Goal: Transaction & Acquisition: Purchase product/service

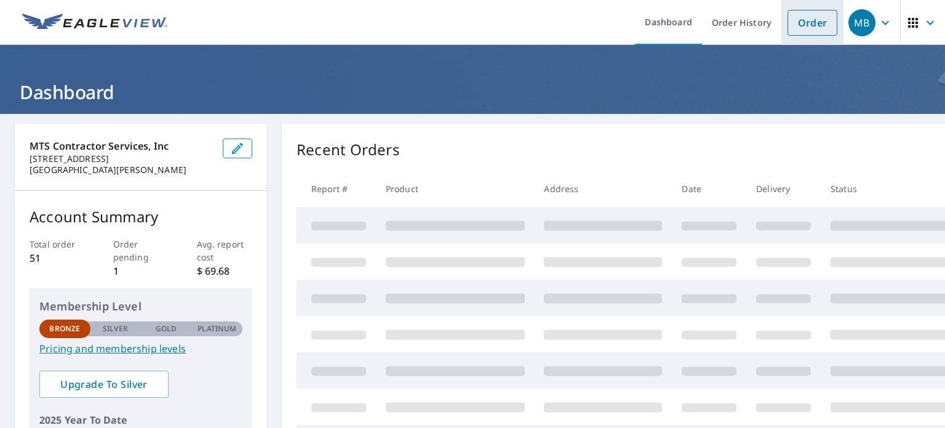
click at [808, 26] on link "Order" at bounding box center [813, 23] width 50 height 26
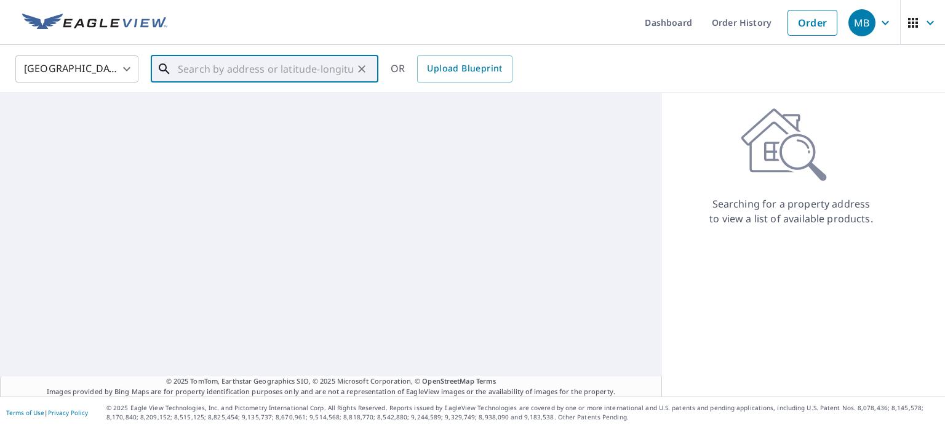
click at [239, 62] on input "text" at bounding box center [265, 69] width 175 height 34
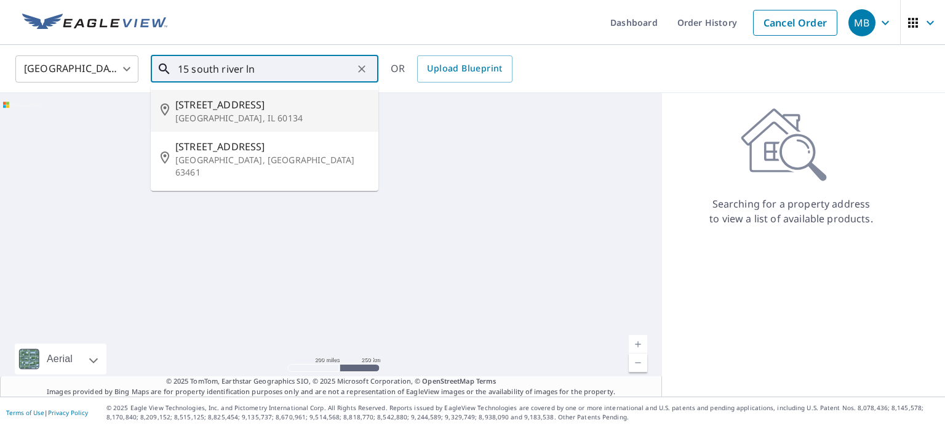
click at [237, 105] on span "[STREET_ADDRESS]" at bounding box center [271, 104] width 193 height 15
type input "[STREET_ADDRESS]"
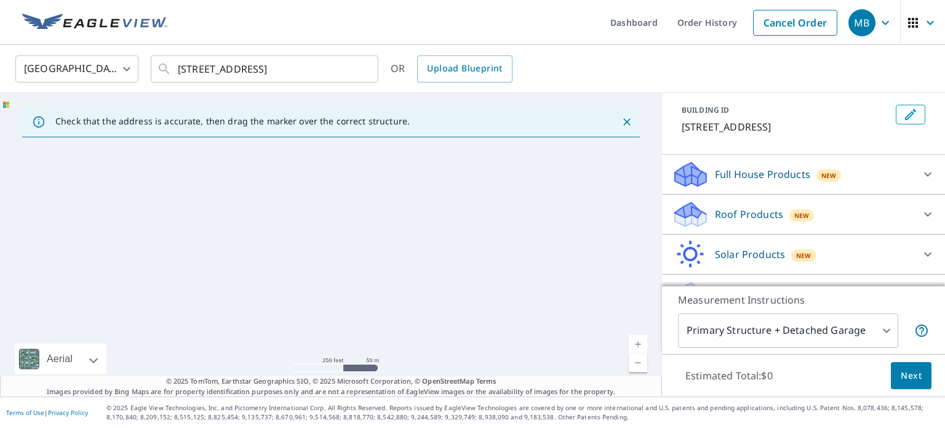
scroll to position [32, 0]
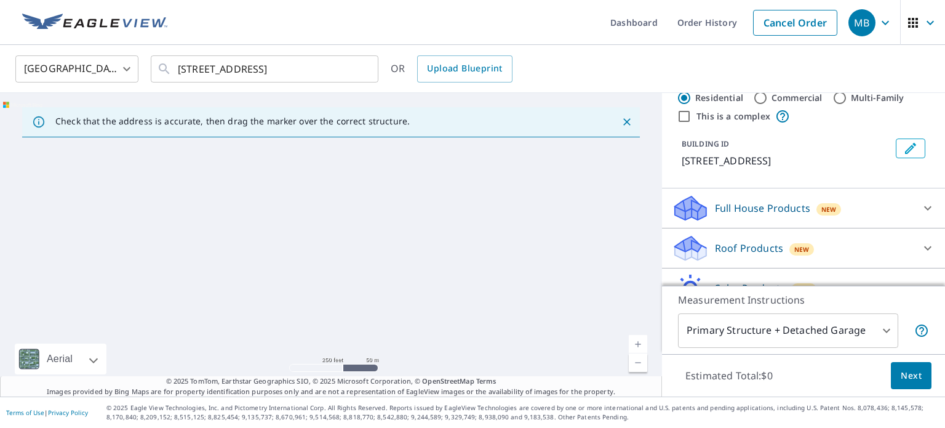
click at [739, 246] on p "Roof Products" at bounding box center [749, 248] width 68 height 15
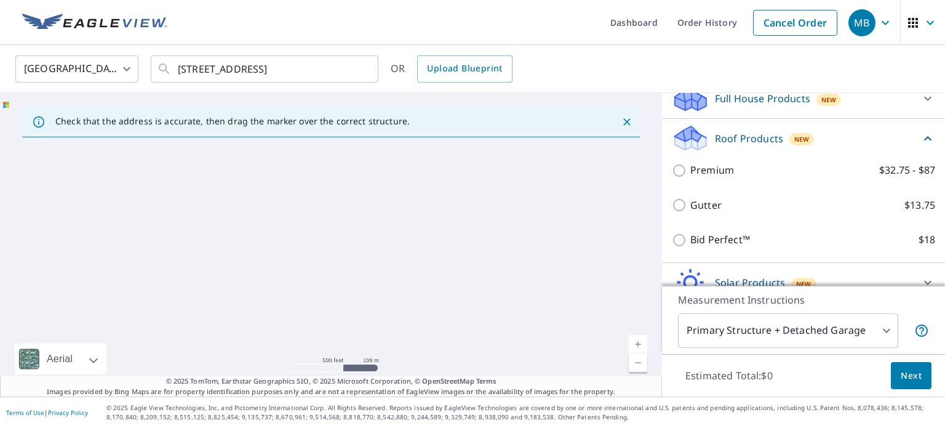
scroll to position [155, 0]
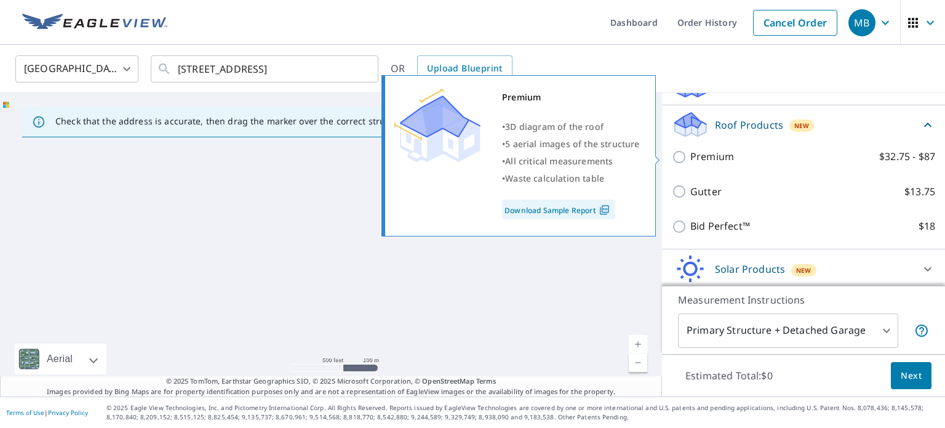
click at [672, 155] on input "Premium $32.75 - $87" at bounding box center [681, 157] width 18 height 15
checkbox input "true"
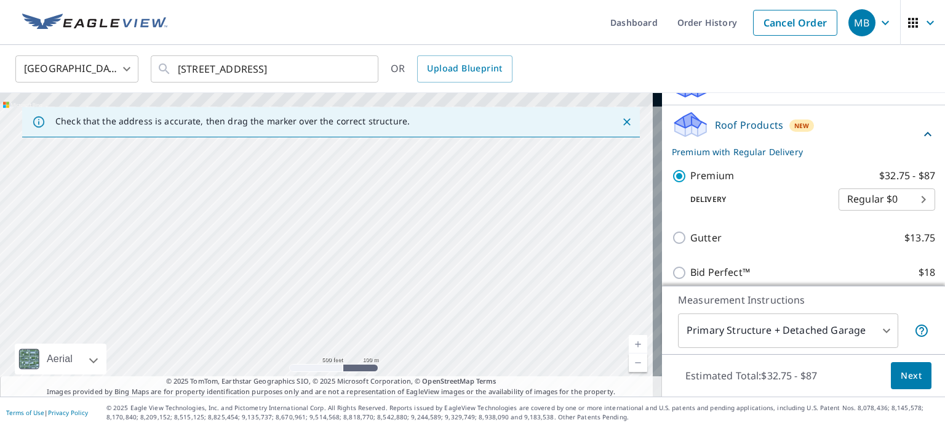
drag, startPoint x: 324, startPoint y: 188, endPoint x: 319, endPoint y: 267, distance: 79.0
click at [319, 267] on div "[STREET_ADDRESS]" at bounding box center [331, 244] width 662 height 303
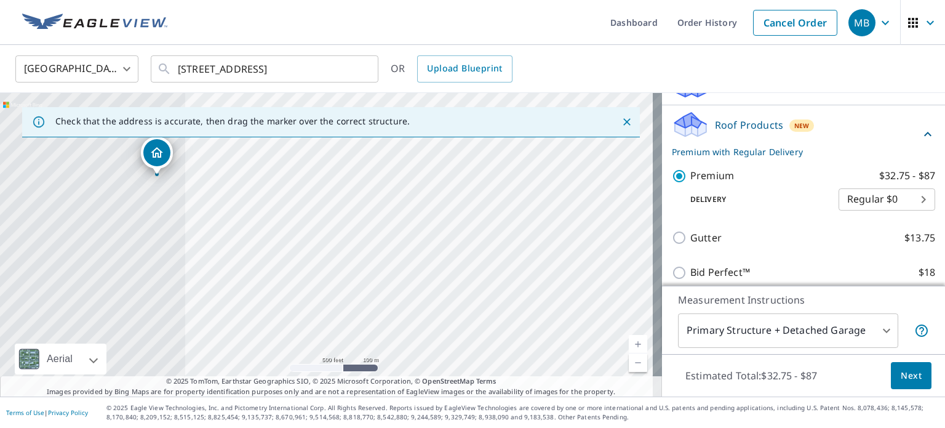
drag, startPoint x: 246, startPoint y: 216, endPoint x: 493, endPoint y: 276, distance: 254.0
click at [493, 276] on div "[STREET_ADDRESS]" at bounding box center [331, 244] width 662 height 303
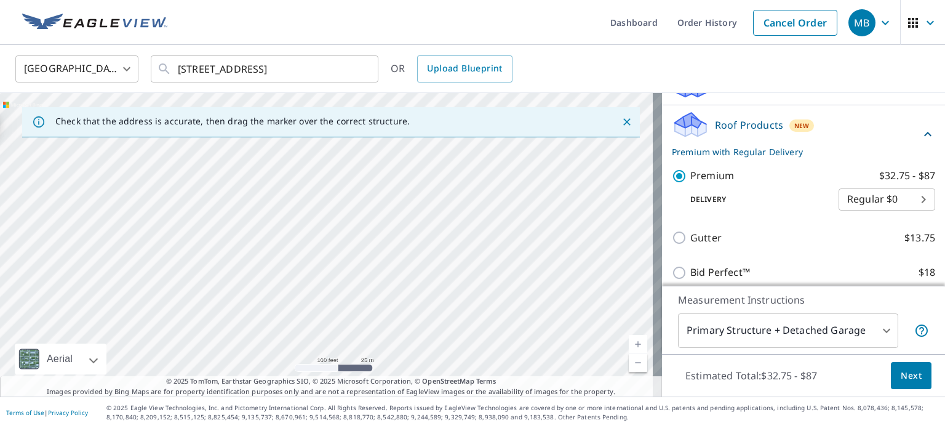
drag, startPoint x: 154, startPoint y: 201, endPoint x: 536, endPoint y: 278, distance: 389.9
click at [627, 318] on div "[STREET_ADDRESS]" at bounding box center [331, 244] width 662 height 303
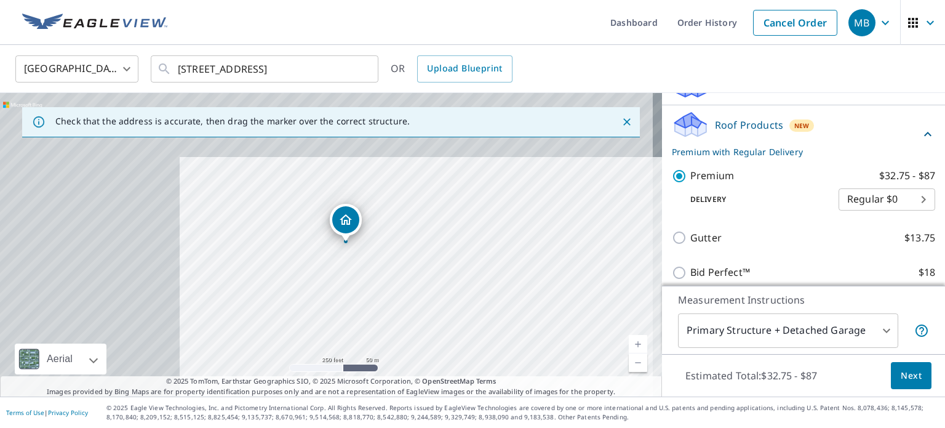
drag, startPoint x: 212, startPoint y: 196, endPoint x: 423, endPoint y: 273, distance: 224.5
click at [423, 273] on div "[STREET_ADDRESS]" at bounding box center [331, 244] width 662 height 303
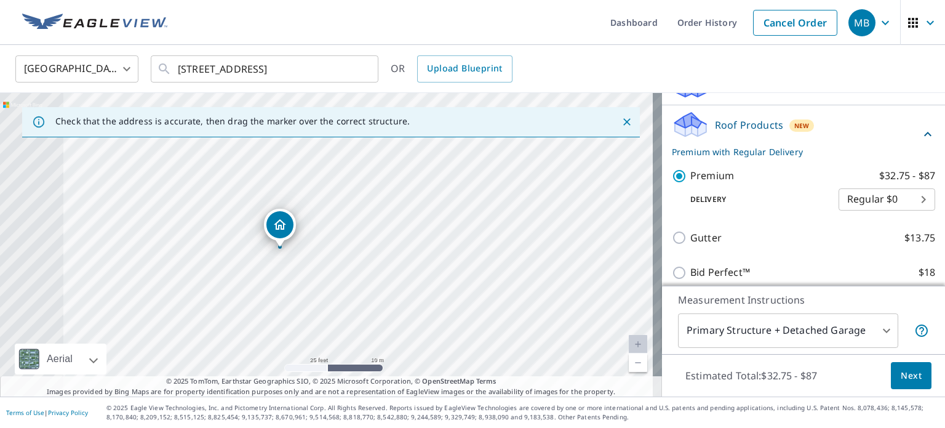
drag, startPoint x: 263, startPoint y: 233, endPoint x: 388, endPoint y: 273, distance: 131.4
click at [388, 273] on div "[STREET_ADDRESS]" at bounding box center [331, 244] width 662 height 303
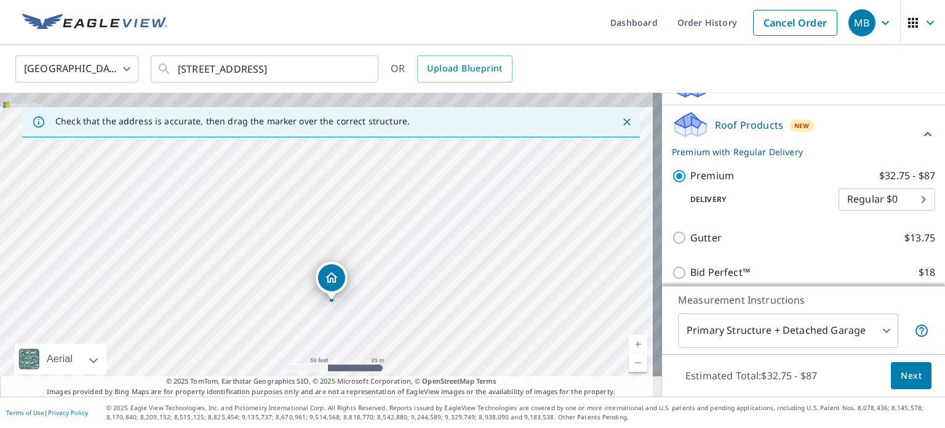
drag, startPoint x: 384, startPoint y: 177, endPoint x: 382, endPoint y: 230, distance: 53.6
click at [382, 230] on div "[STREET_ADDRESS]" at bounding box center [331, 244] width 662 height 303
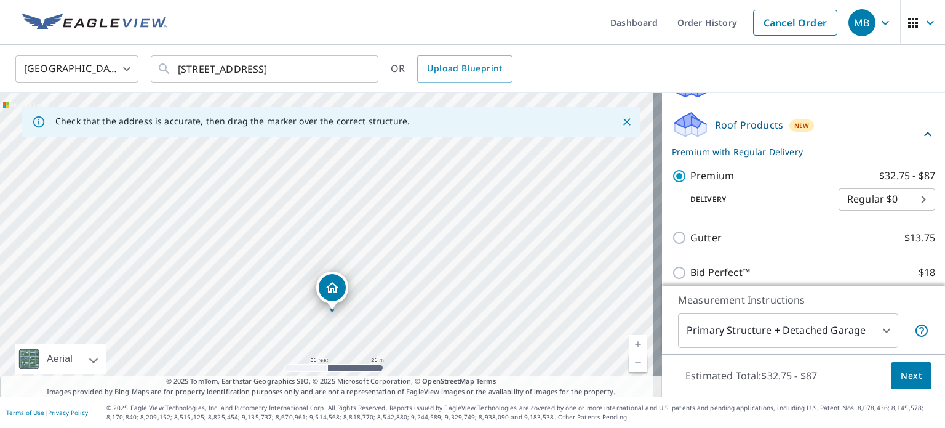
click at [336, 206] on div "[STREET_ADDRESS]" at bounding box center [331, 244] width 662 height 303
drag, startPoint x: 356, startPoint y: 212, endPoint x: 371, endPoint y: 286, distance: 74.7
click at [371, 286] on div "[STREET_ADDRESS]" at bounding box center [331, 244] width 662 height 303
drag, startPoint x: 342, startPoint y: 295, endPoint x: 355, endPoint y: 193, distance: 102.9
drag, startPoint x: 300, startPoint y: 232, endPoint x: 428, endPoint y: 292, distance: 141.0
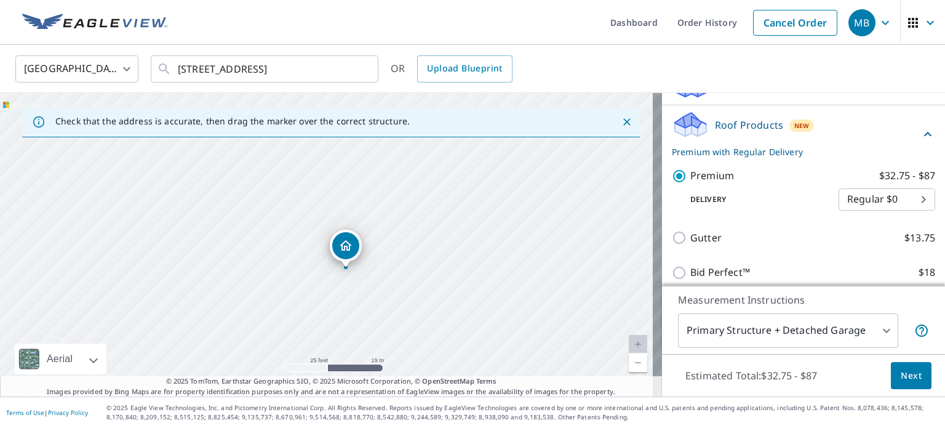
click at [428, 292] on div "[STREET_ADDRESS]" at bounding box center [331, 244] width 662 height 303
drag, startPoint x: 420, startPoint y: 268, endPoint x: 426, endPoint y: 204, distance: 64.9
click at [426, 204] on div "[STREET_ADDRESS]" at bounding box center [331, 244] width 662 height 303
click at [907, 379] on span "Next" at bounding box center [911, 375] width 21 height 15
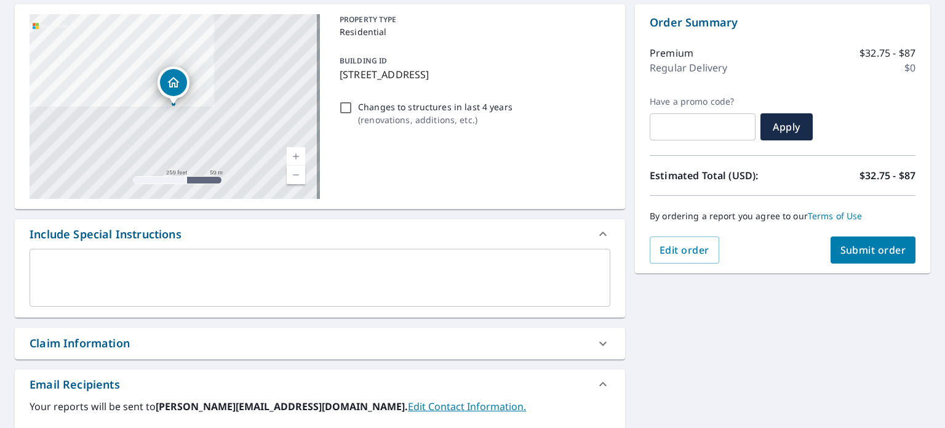
scroll to position [38, 0]
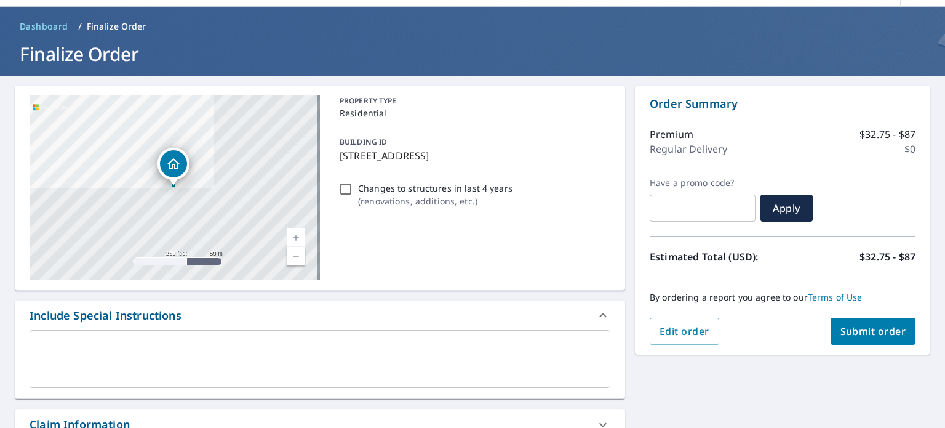
click at [857, 330] on span "Submit order" at bounding box center [874, 331] width 66 height 14
